Goal: Task Accomplishment & Management: Complete application form

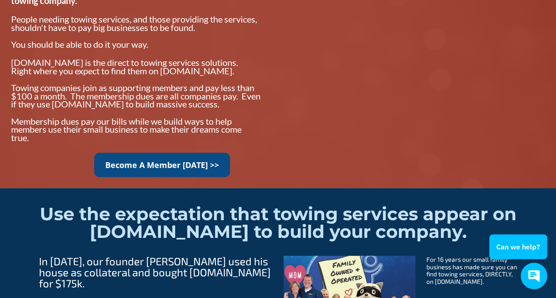
scroll to position [796, 0]
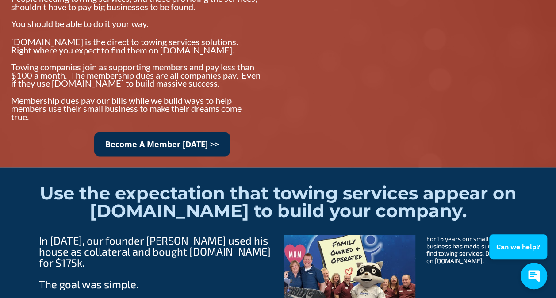
click at [192, 138] on link "Become A Member Today >>" at bounding box center [162, 144] width 136 height 24
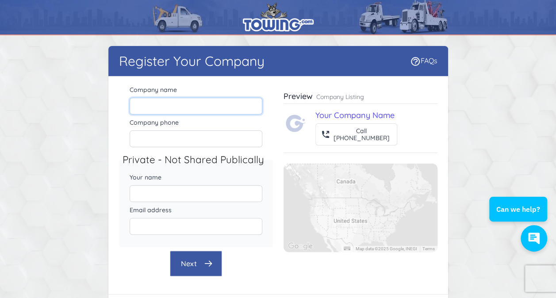
click at [182, 110] on input "Company name" at bounding box center [196, 106] width 133 height 17
type input "www.tptowing.com"
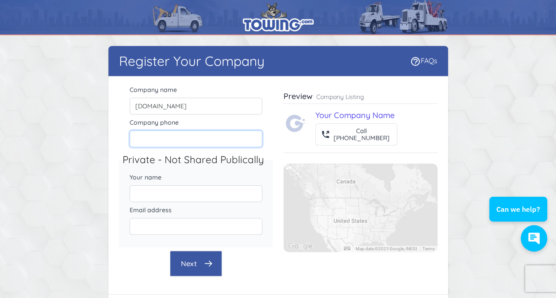
type input "8134559146"
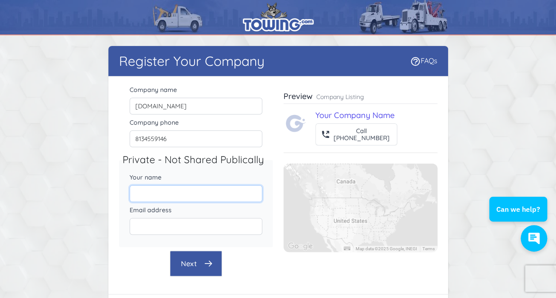
type input "Tomas Emilio Pena"
type input "tptowing1@gmail.com"
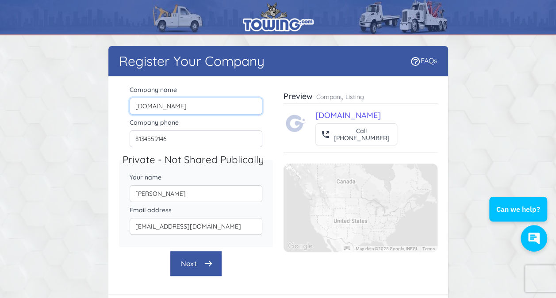
click at [194, 112] on input "www.tptowing.com" at bounding box center [196, 106] width 133 height 17
click at [196, 107] on input "www.tptowing.com" at bounding box center [196, 106] width 133 height 17
click at [196, 106] on input "www.tptowing.com" at bounding box center [196, 106] width 133 height 17
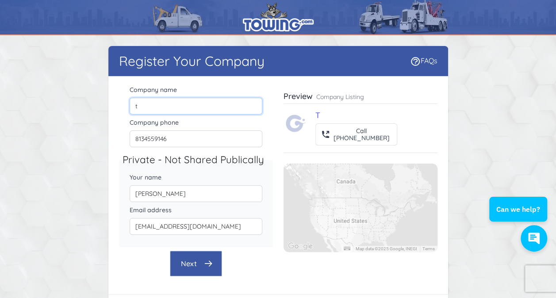
type input "TP Towing LLC"
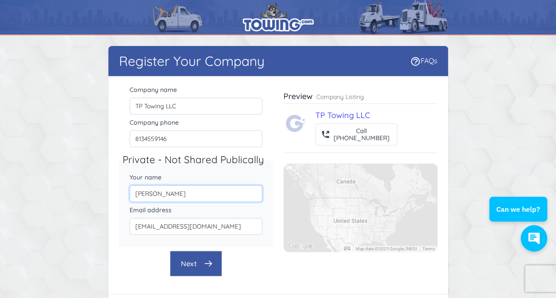
click at [170, 191] on input "Tomas Emilio Pena" at bounding box center [196, 193] width 133 height 17
click at [170, 190] on input "Tomas Emilio Pena" at bounding box center [196, 193] width 133 height 17
click at [170, 191] on input "Tomas Emilio Pena" at bounding box center [196, 193] width 133 height 17
type input "Tomas Pena"
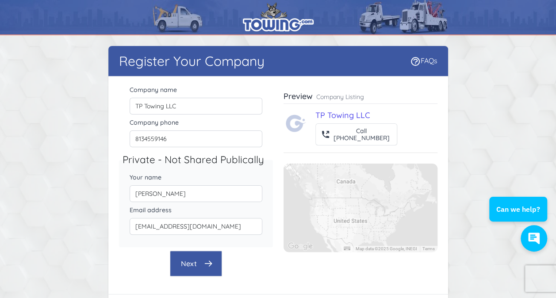
click at [199, 258] on button "Next" at bounding box center [196, 264] width 52 height 26
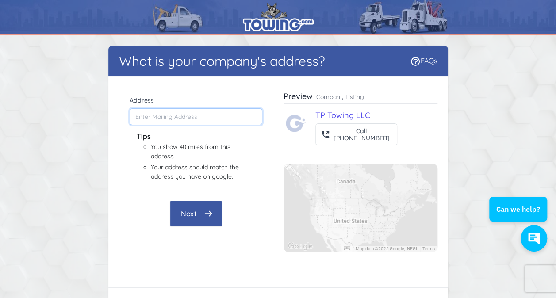
click at [186, 116] on input "Address" at bounding box center [196, 116] width 133 height 17
click at [196, 114] on input "Address" at bounding box center [196, 116] width 133 height 17
paste input "17425 Bridge Hill Ct, Tampa, FL 33647"
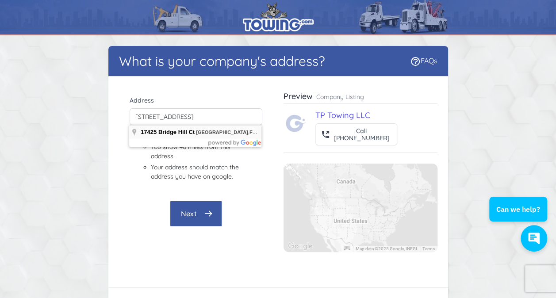
type input "17425 Bridge Hill Ct, Tampa, FL 33647, USA"
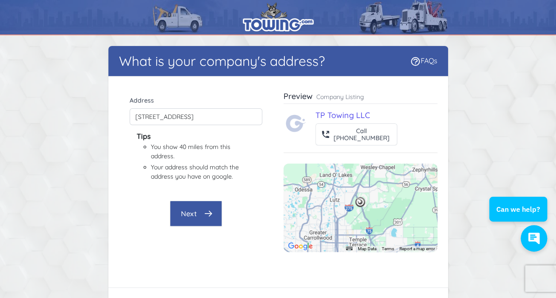
click at [206, 212] on icon "button" at bounding box center [208, 213] width 9 height 9
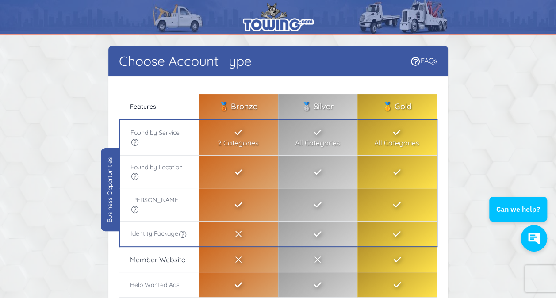
click at [139, 205] on icon at bounding box center [134, 209] width 9 height 9
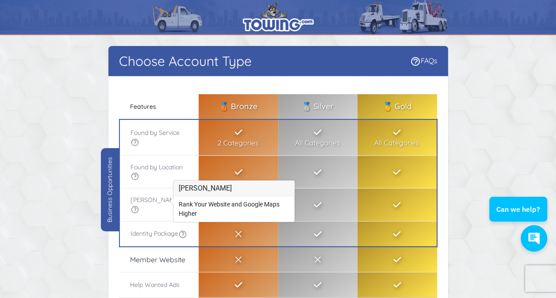
click at [139, 205] on icon at bounding box center [134, 209] width 9 height 9
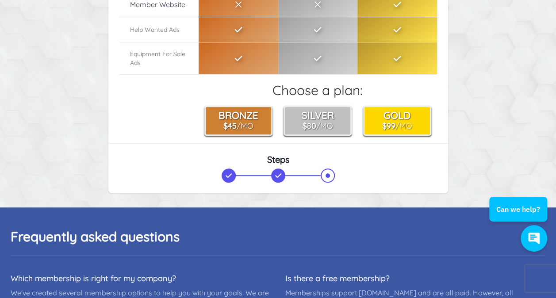
scroll to position [265, 0]
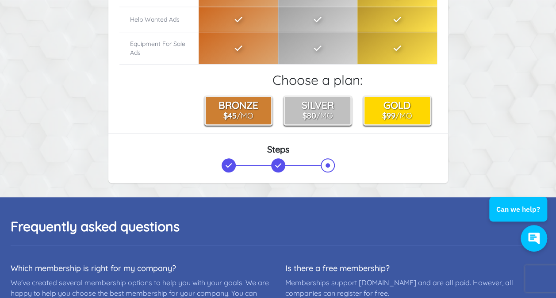
click at [324, 164] on span at bounding box center [327, 165] width 14 height 14
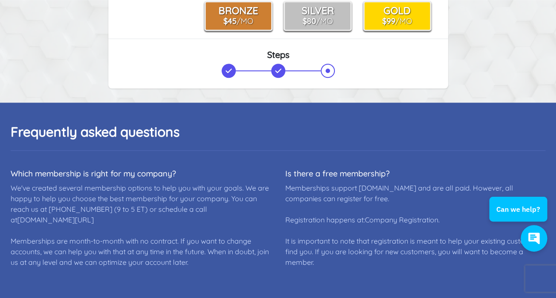
scroll to position [535, 0]
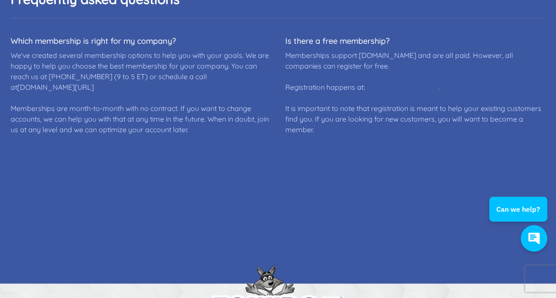
click at [390, 85] on link "Company Registration" at bounding box center [401, 87] width 73 height 9
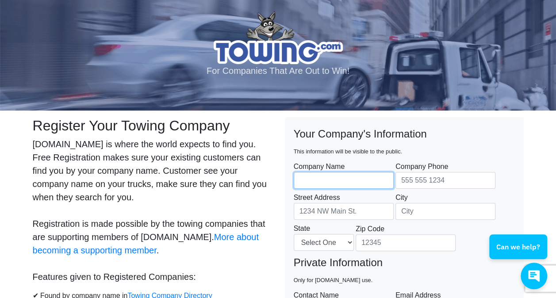
click at [317, 176] on input "Company Name" at bounding box center [344, 180] width 100 height 17
type input "[DOMAIN_NAME]"
type input "8134559146"
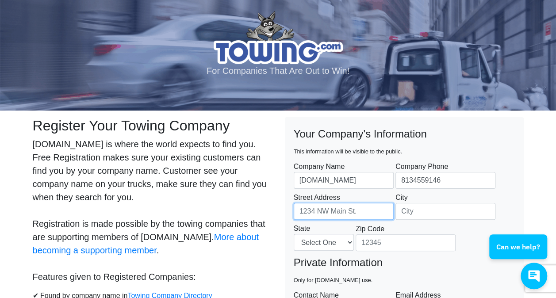
type input "2113 ARROWGRASS DR UNIT 104"
type input "[GEOGRAPHIC_DATA]"
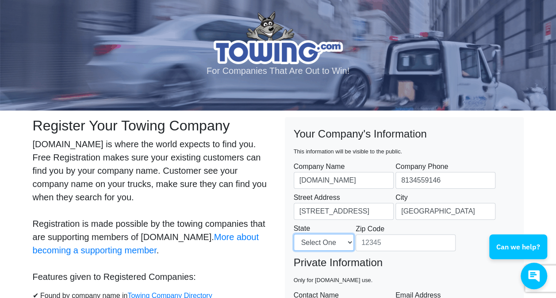
select select "FL"
type input "976400"
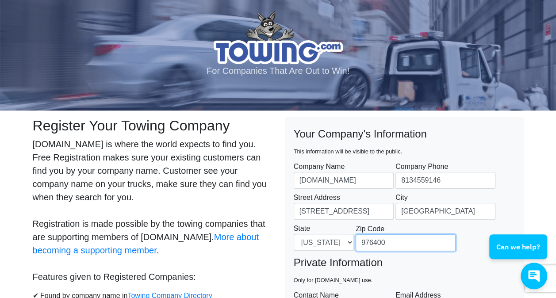
type input "Tomas Emilio Pena"
type input "[EMAIL_ADDRESS][DOMAIN_NAME]"
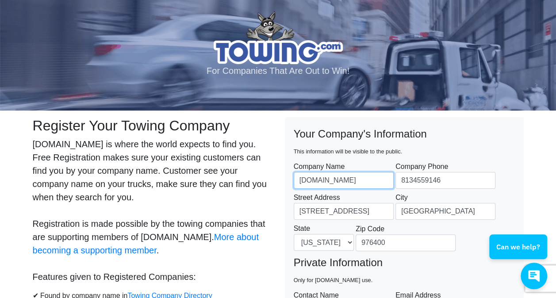
click at [337, 179] on input "www.tptowing.com" at bounding box center [344, 180] width 100 height 17
type input "TP Towing LLC"
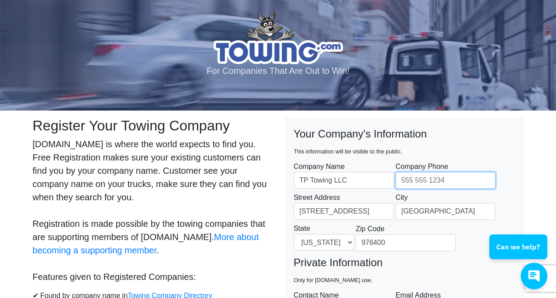
click at [438, 184] on input "Company Phone" at bounding box center [445, 180] width 100 height 17
type input "8134559146"
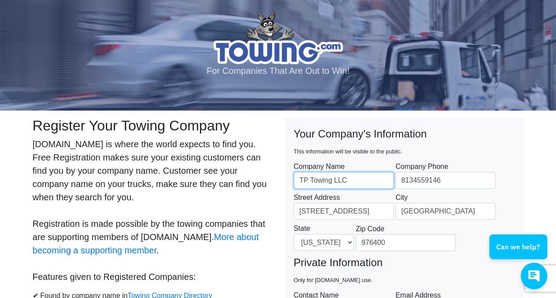
click at [364, 179] on input "TP Towing LLC" at bounding box center [344, 180] width 100 height 17
drag, startPoint x: 332, startPoint y: 182, endPoint x: 393, endPoint y: 169, distance: 62.4
click at [393, 169] on fieldset "Your Company's Information This information will be visible to the public. Comp…" at bounding box center [404, 190] width 221 height 129
type input "TP Towing"
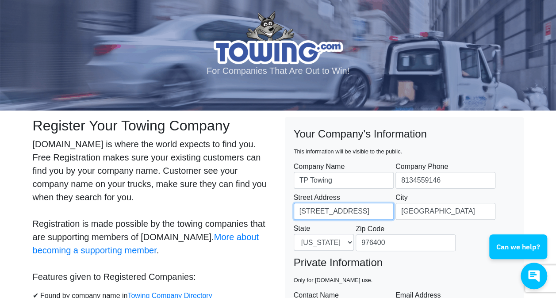
click at [308, 211] on input "2113 ARROWGRASS DR UNIT 104" at bounding box center [344, 211] width 100 height 17
click at [358, 213] on input "17425 Bridge Hill Ct, Tampa, F" at bounding box center [344, 211] width 100 height 17
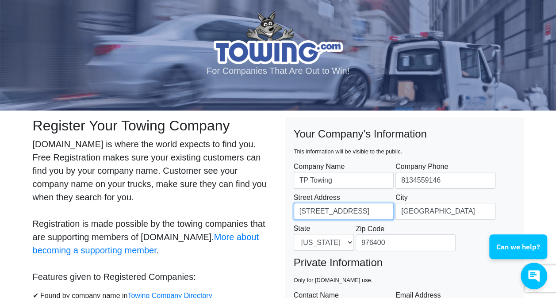
drag, startPoint x: 360, startPoint y: 213, endPoint x: 418, endPoint y: 210, distance: 58.4
click at [418, 210] on fieldset "Your Company's Information This information will be visible to the public. Comp…" at bounding box center [404, 190] width 221 height 129
type input "17425 Bridge Hill Ct"
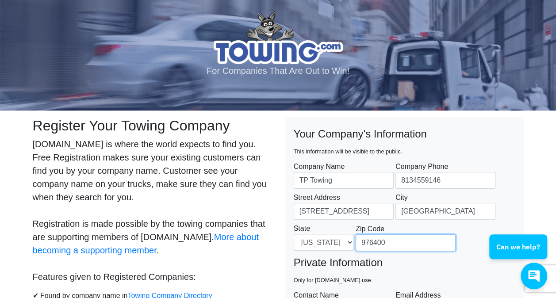
click at [418, 244] on input "976400" at bounding box center [405, 242] width 100 height 17
type input "33647"
click at [522, 172] on div "Your Company's Information This information will be visible to the public. Comp…" at bounding box center [404, 298] width 239 height 362
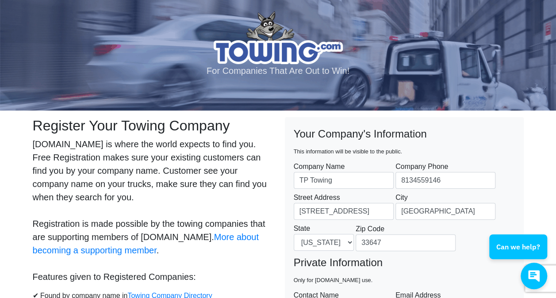
click at [522, 161] on div "Your Company's Information This information will be visible to the public. Comp…" at bounding box center [404, 298] width 239 height 362
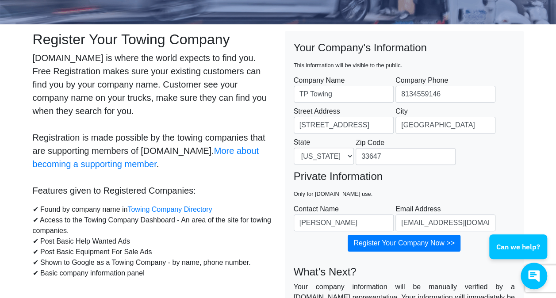
scroll to position [88, 0]
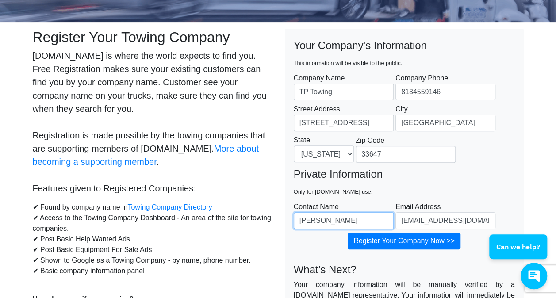
click at [333, 219] on input "Tomas Emilio Pena" at bounding box center [344, 220] width 100 height 17
type input "Tomas Pena"
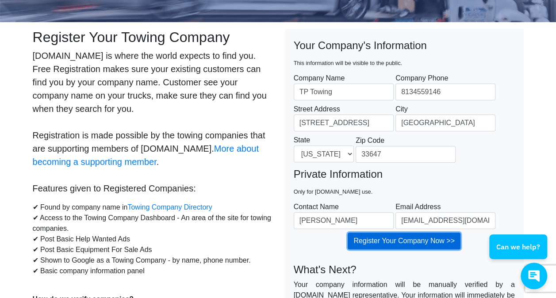
click at [394, 238] on input "Register Your Company Now >>" at bounding box center [403, 241] width 113 height 17
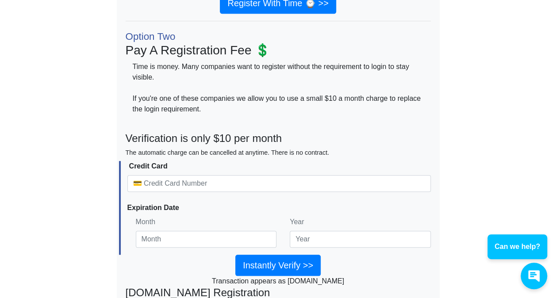
scroll to position [142, 0]
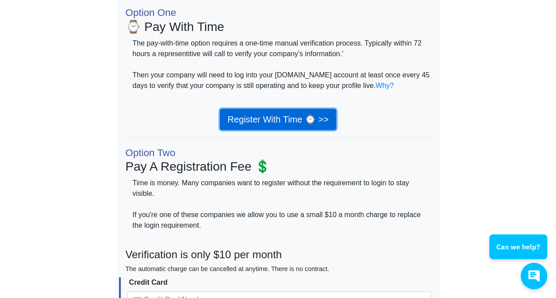
click at [288, 119] on link "Register With Time ⌚ >>" at bounding box center [278, 119] width 116 height 21
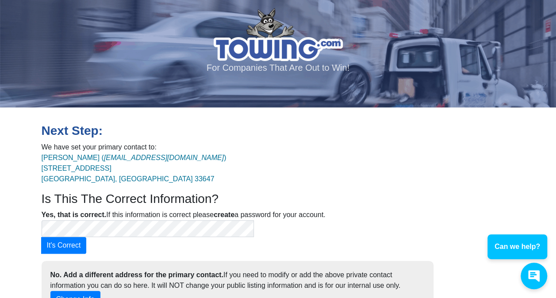
scroll to position [13, 0]
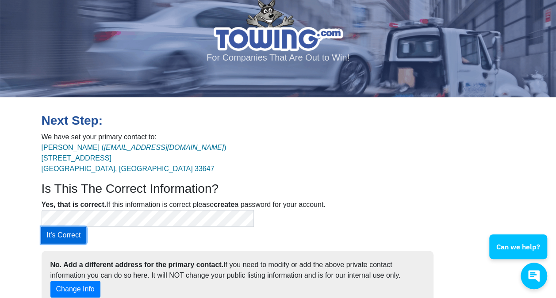
click at [87, 227] on button "It's Correct" at bounding box center [64, 235] width 46 height 17
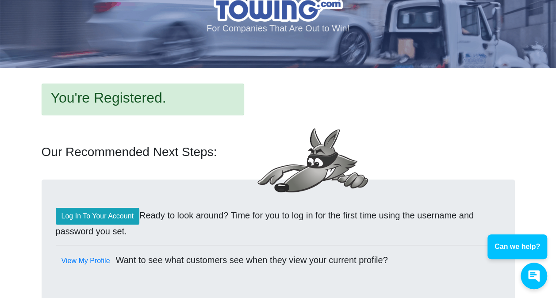
scroll to position [44, 0]
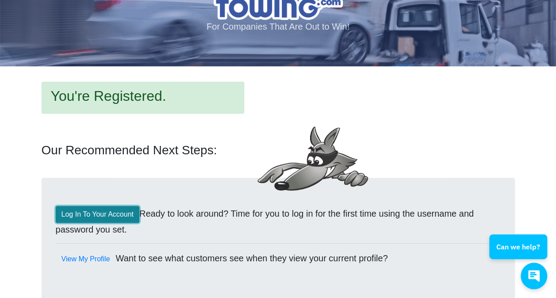
click at [126, 214] on link "Log In To Your Account" at bounding box center [98, 214] width 84 height 17
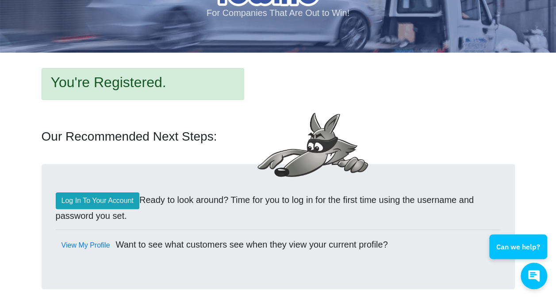
scroll to position [71, 0]
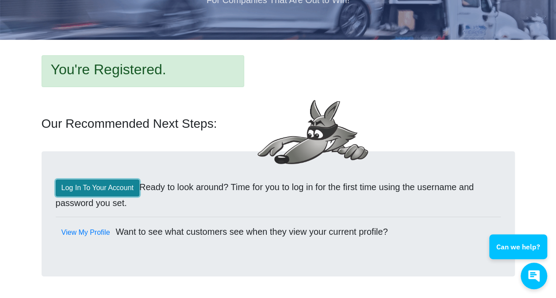
click at [113, 190] on link "Log In To Your Account" at bounding box center [98, 187] width 84 height 17
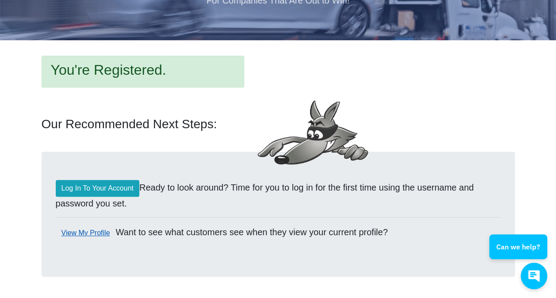
click at [84, 235] on link "View My Profile" at bounding box center [86, 233] width 60 height 17
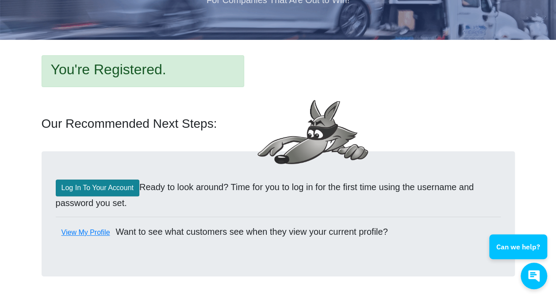
scroll to position [71, 0]
click at [119, 187] on link "Log In To Your Account" at bounding box center [98, 188] width 84 height 17
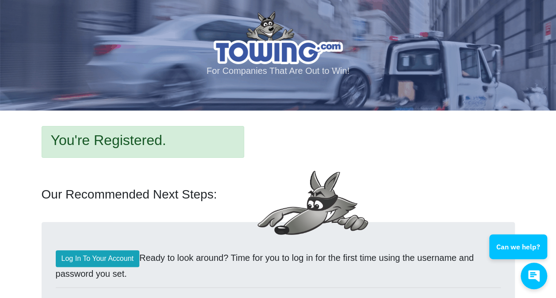
click at [283, 45] on img at bounding box center [277, 37] width 129 height 53
click at [271, 50] on img at bounding box center [277, 37] width 129 height 53
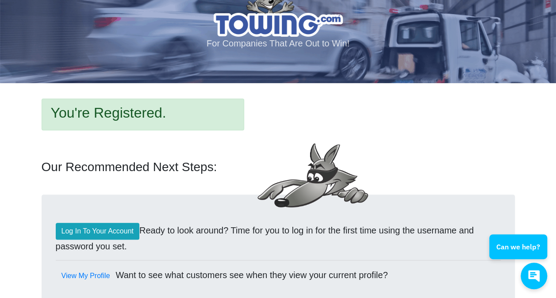
scroll to position [71, 0]
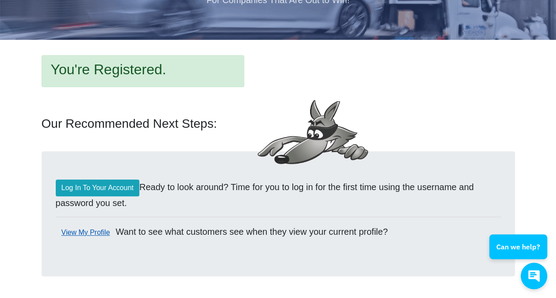
click at [79, 230] on link "View My Profile" at bounding box center [86, 232] width 60 height 17
